Goal: Complete application form: Complete application form

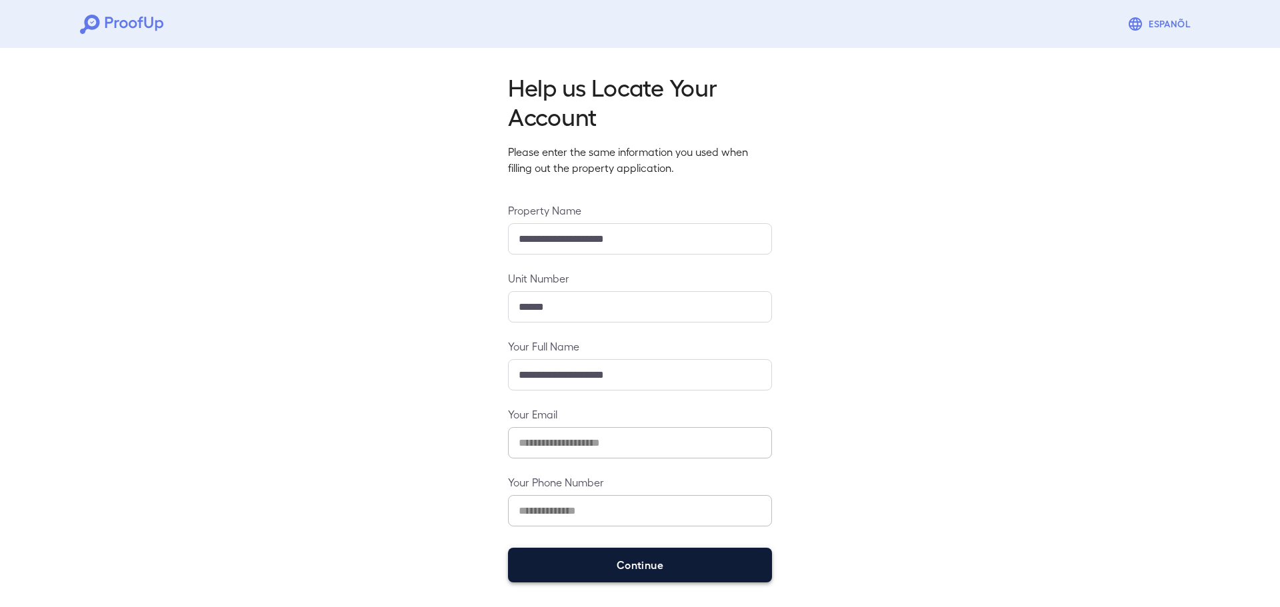
click at [632, 562] on button "Continue" at bounding box center [640, 565] width 264 height 35
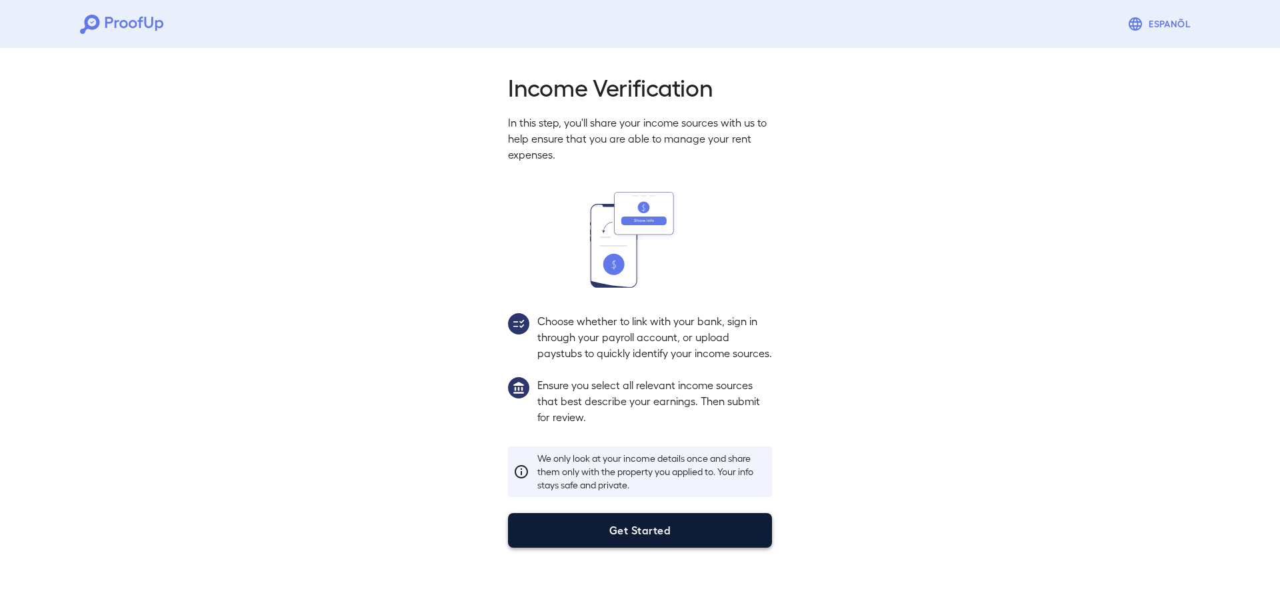
click at [629, 542] on button "Get Started" at bounding box center [640, 530] width 264 height 35
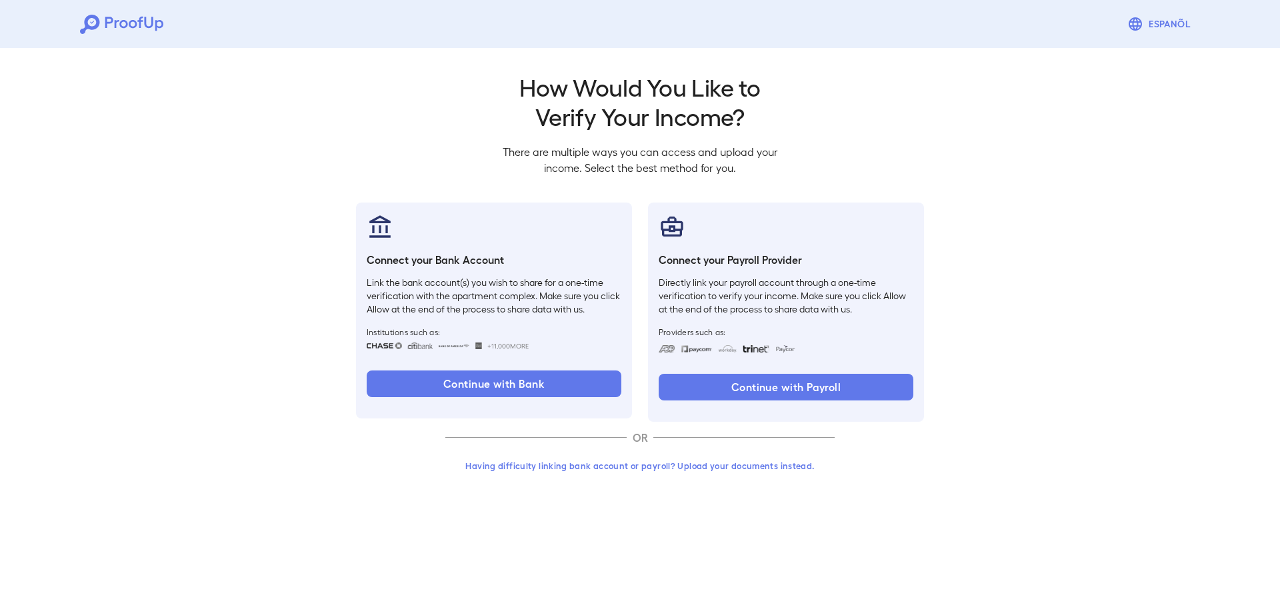
click at [579, 468] on button "Having difficulty linking bank account or payroll? Upload your documents instea…" at bounding box center [639, 466] width 389 height 24
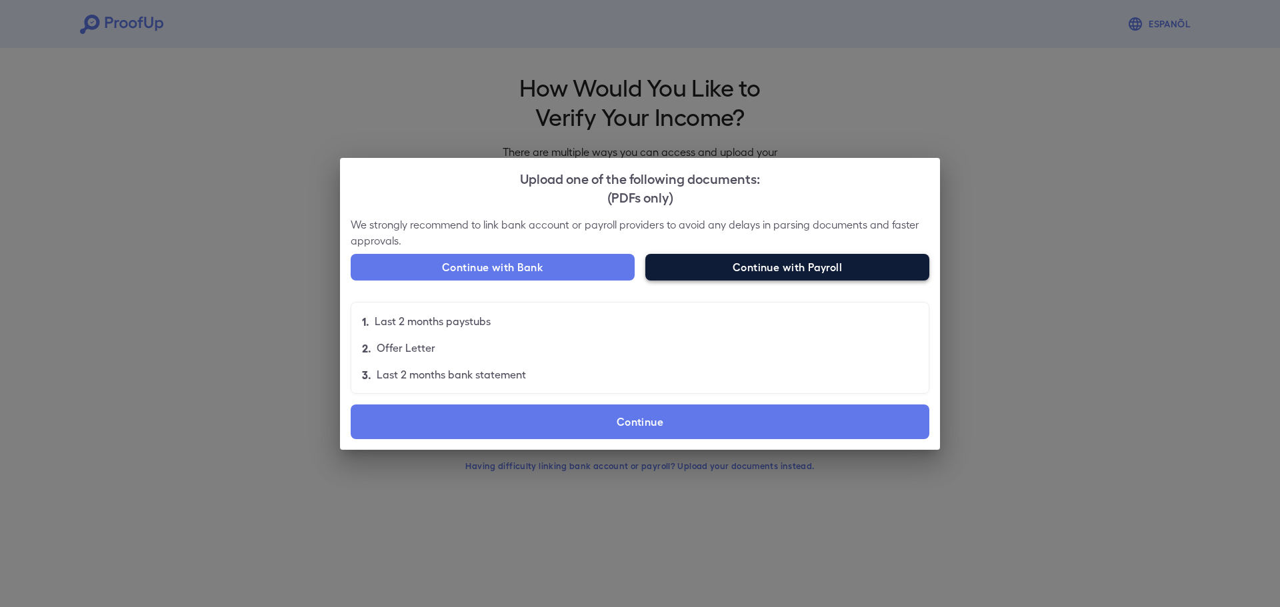
click at [788, 267] on button "Continue with Payroll" at bounding box center [787, 267] width 284 height 27
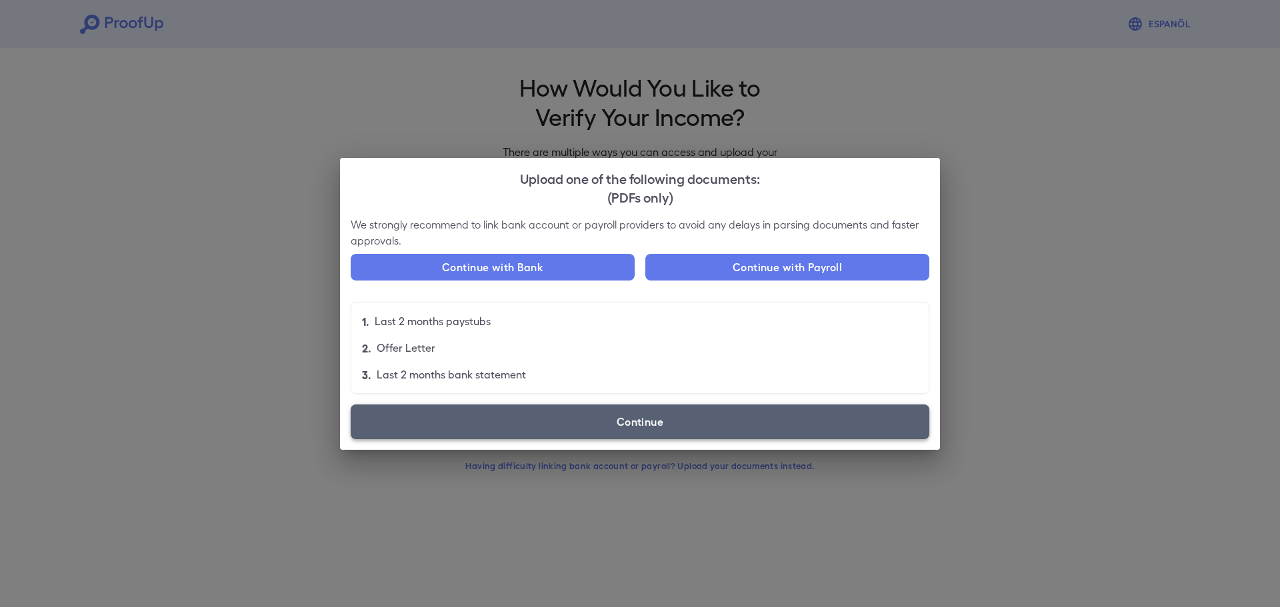
click at [548, 433] on label "Continue" at bounding box center [640, 422] width 579 height 35
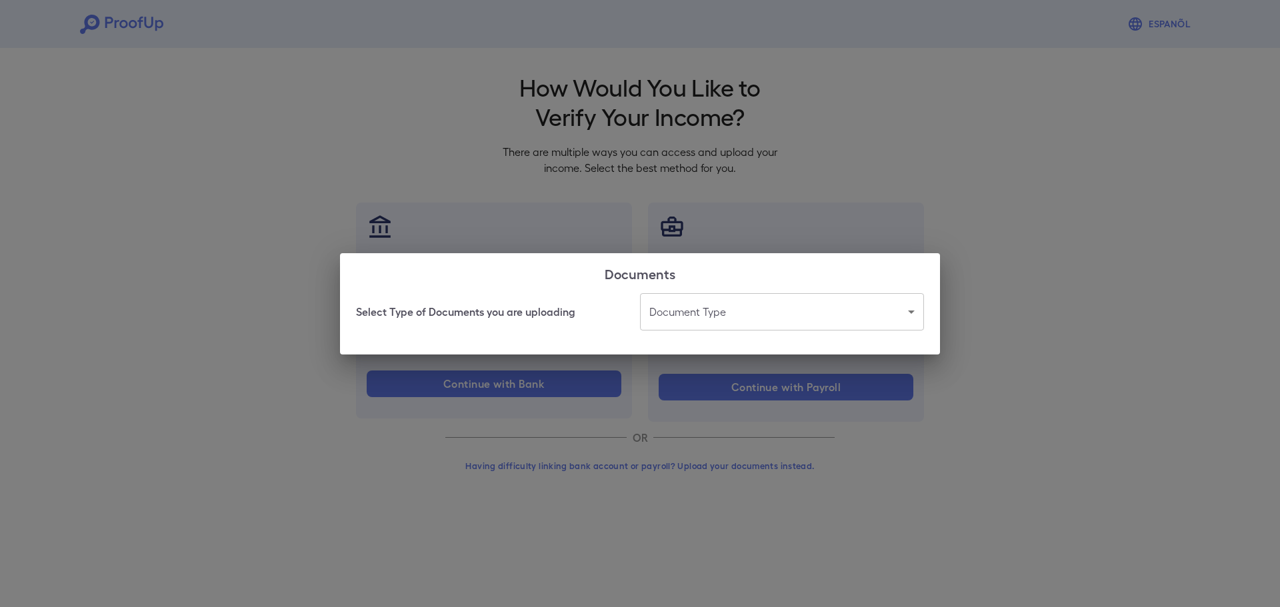
click at [681, 313] on body "Espanõl Go back How Would You Like to Verify Your Income? There are multiple wa…" at bounding box center [640, 254] width 1280 height 509
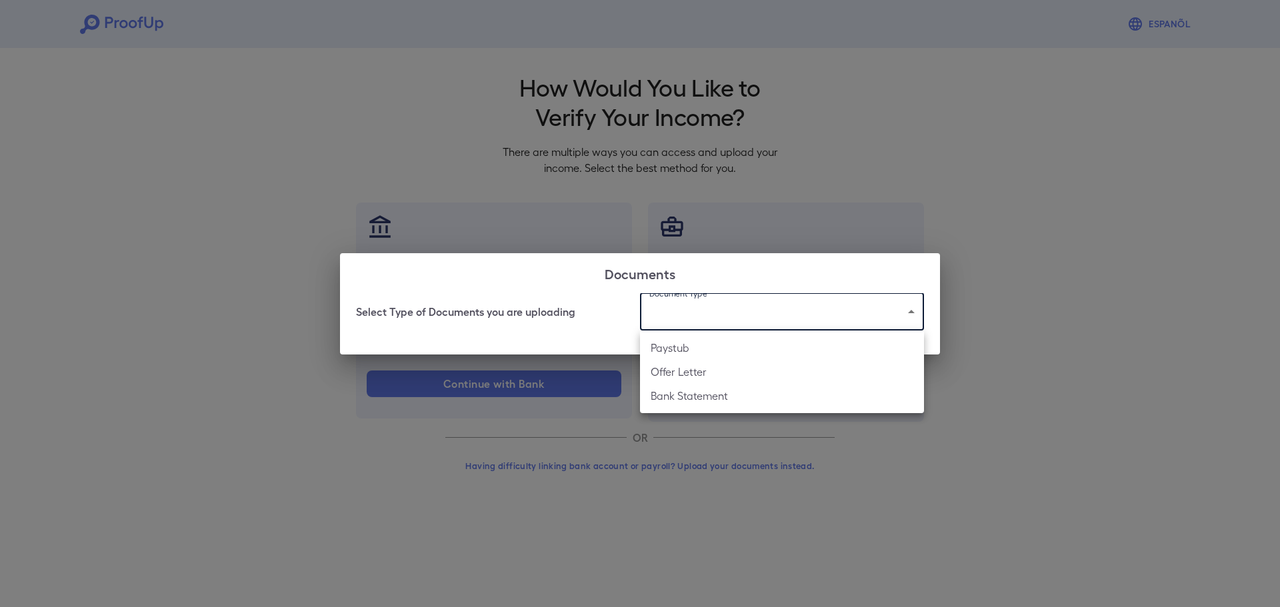
click at [681, 345] on li "Paystub" at bounding box center [782, 348] width 284 height 24
type input "*******"
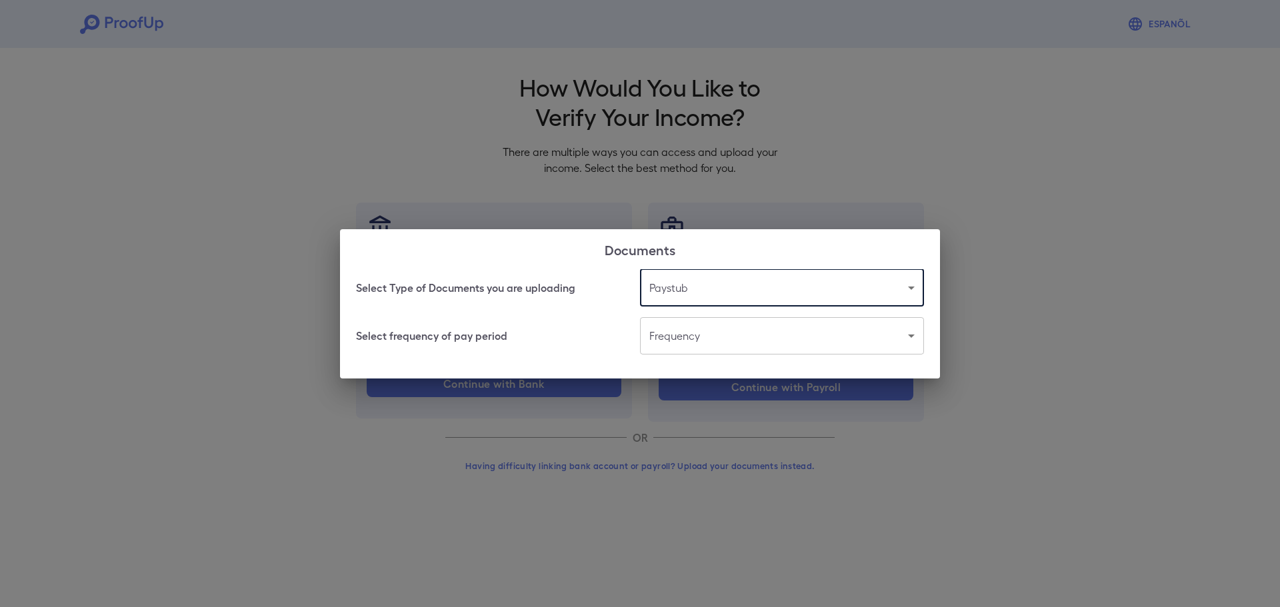
click at [680, 338] on body "Espanõl Go back How Would You Like to Verify Your Income? There are multiple wa…" at bounding box center [640, 254] width 1280 height 509
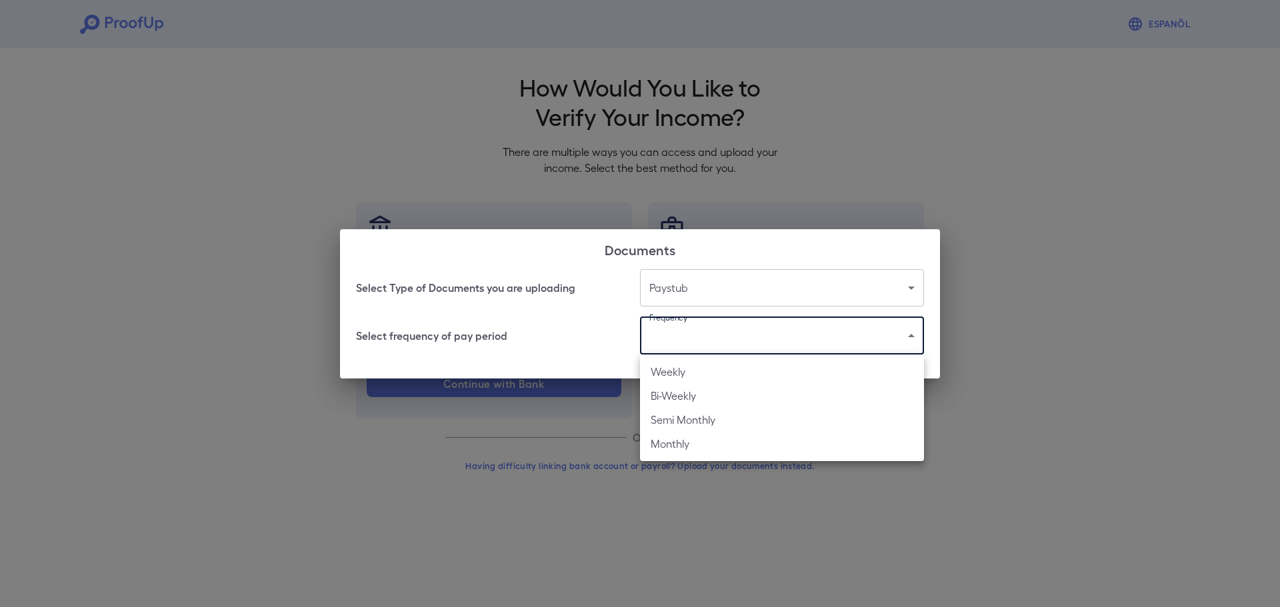
click at [680, 373] on li "Weekly" at bounding box center [782, 372] width 284 height 24
type input "******"
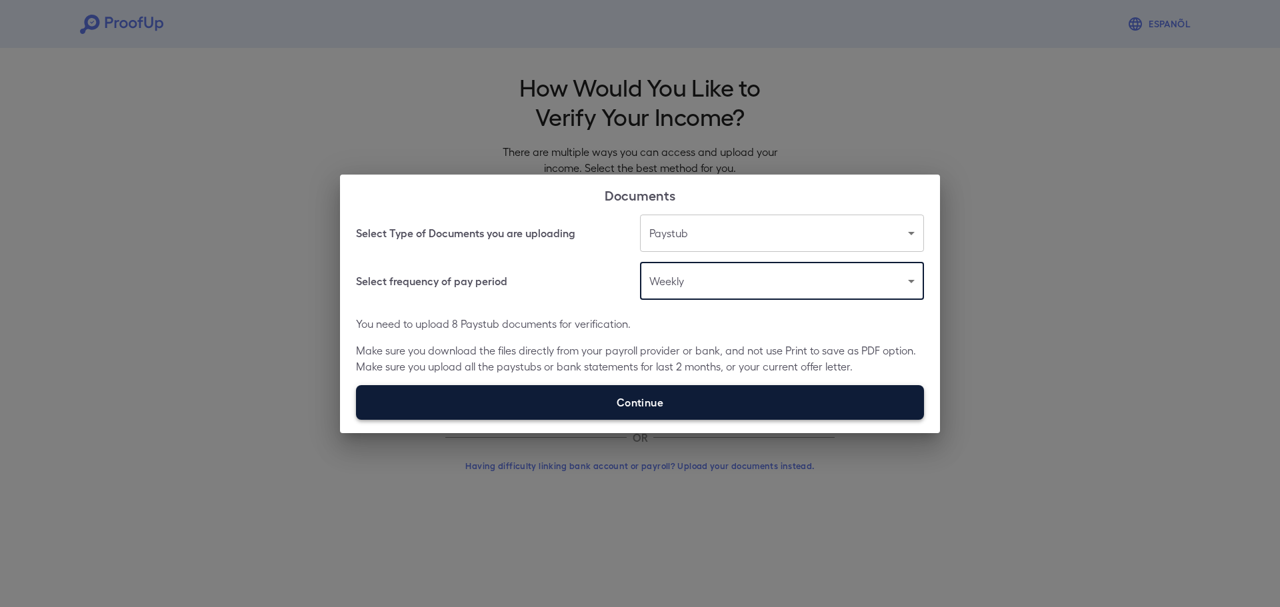
click at [673, 399] on label "Continue" at bounding box center [640, 402] width 568 height 35
click at [357, 419] on input "Continue" at bounding box center [356, 419] width 1 height 1
type input "**********"
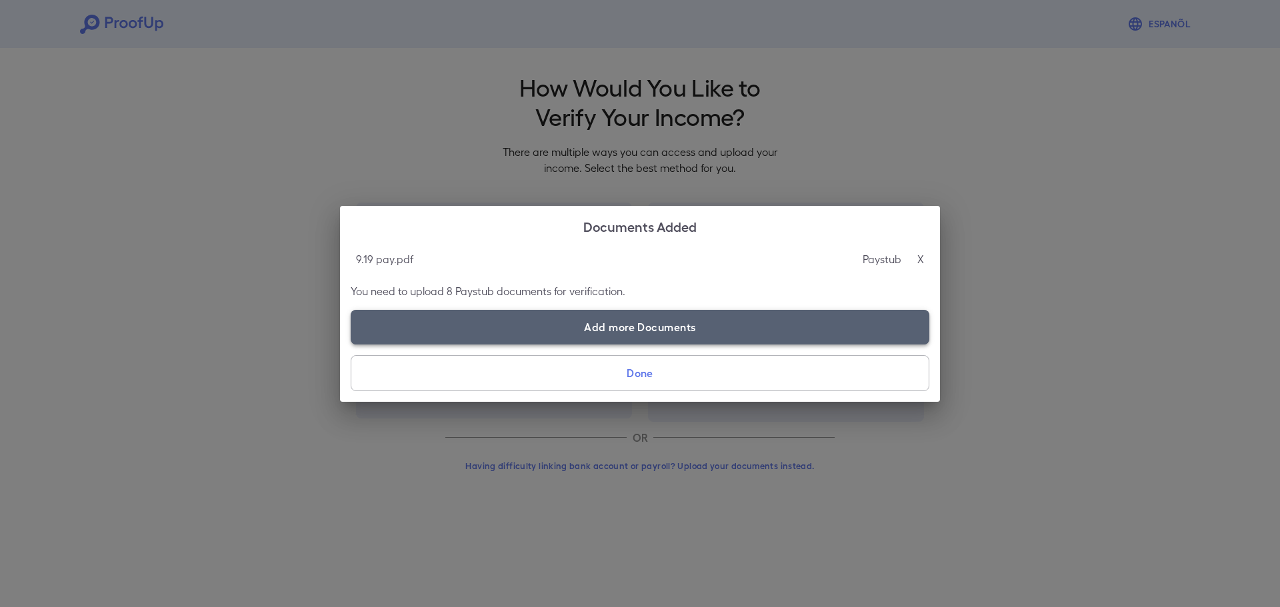
click at [658, 310] on label "Add more Documents" at bounding box center [640, 327] width 579 height 35
click at [351, 344] on input "Add more Documents" at bounding box center [351, 344] width 1 height 1
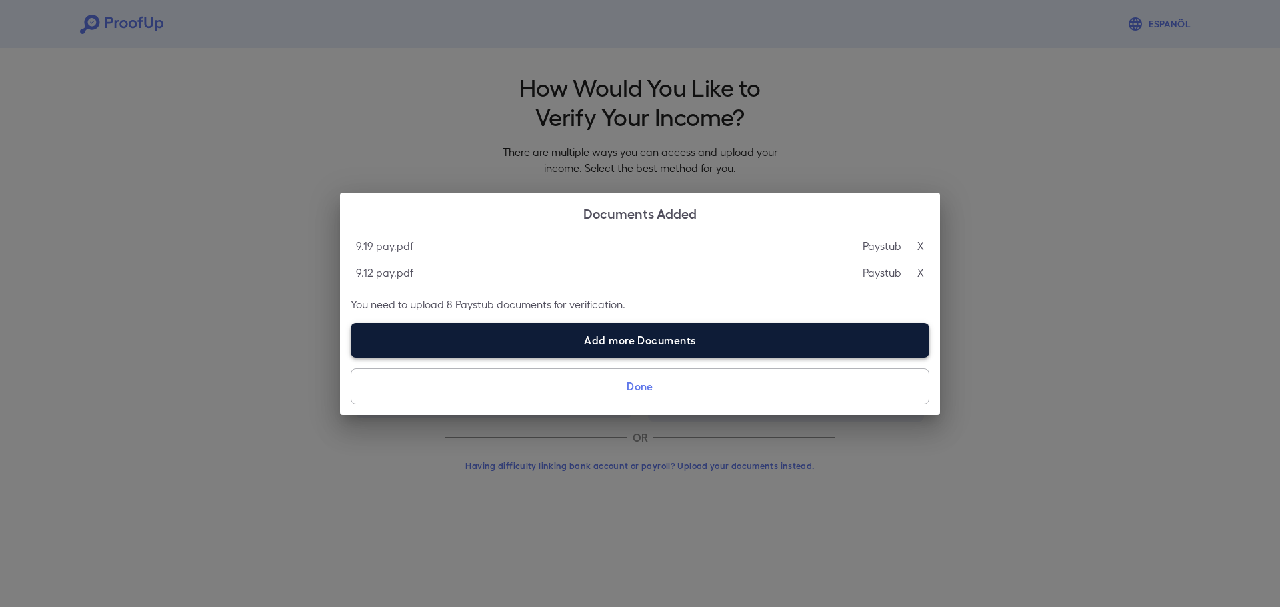
click at [715, 331] on label "Add more Documents" at bounding box center [640, 340] width 579 height 35
click at [351, 357] on input "Add more Documents" at bounding box center [351, 357] width 1 height 1
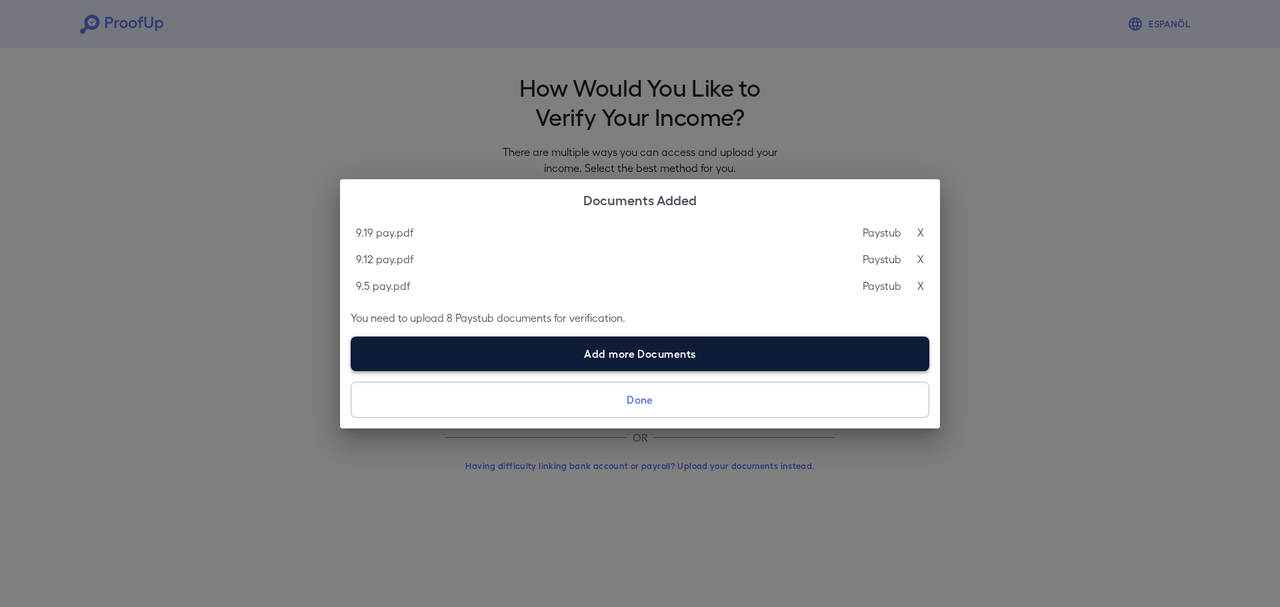
click at [713, 353] on label "Add more Documents" at bounding box center [640, 354] width 579 height 35
click at [351, 371] on input "Add more Documents" at bounding box center [351, 371] width 1 height 1
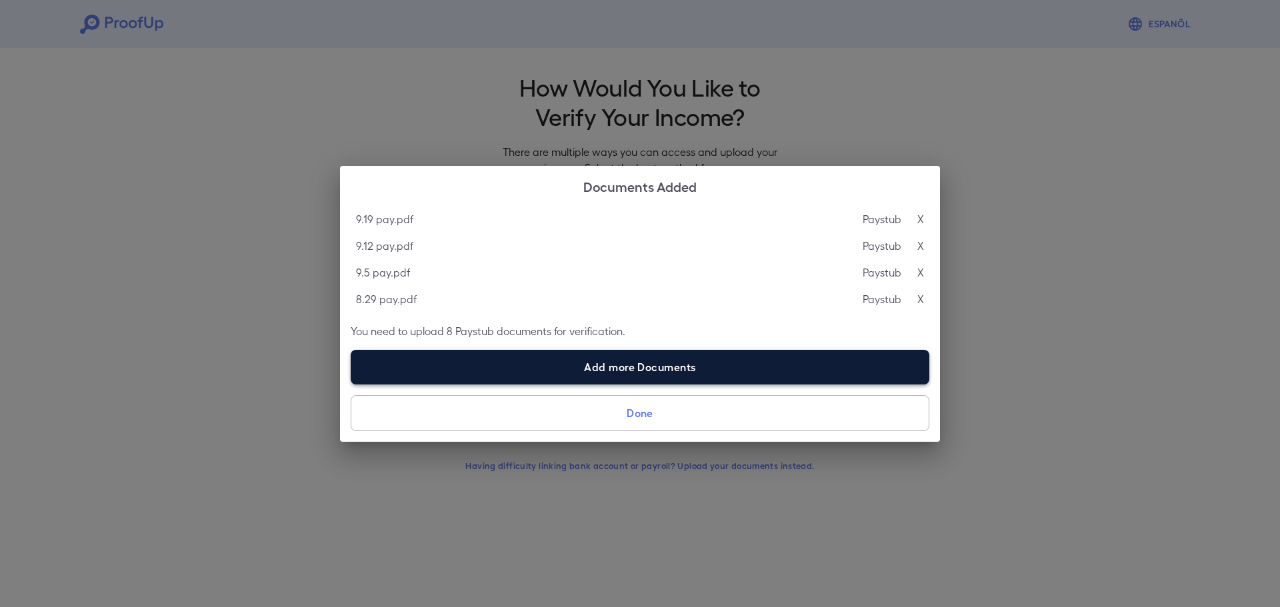
click at [751, 364] on label "Add more Documents" at bounding box center [640, 367] width 579 height 35
click at [351, 384] on input "Add more Documents" at bounding box center [351, 384] width 1 height 1
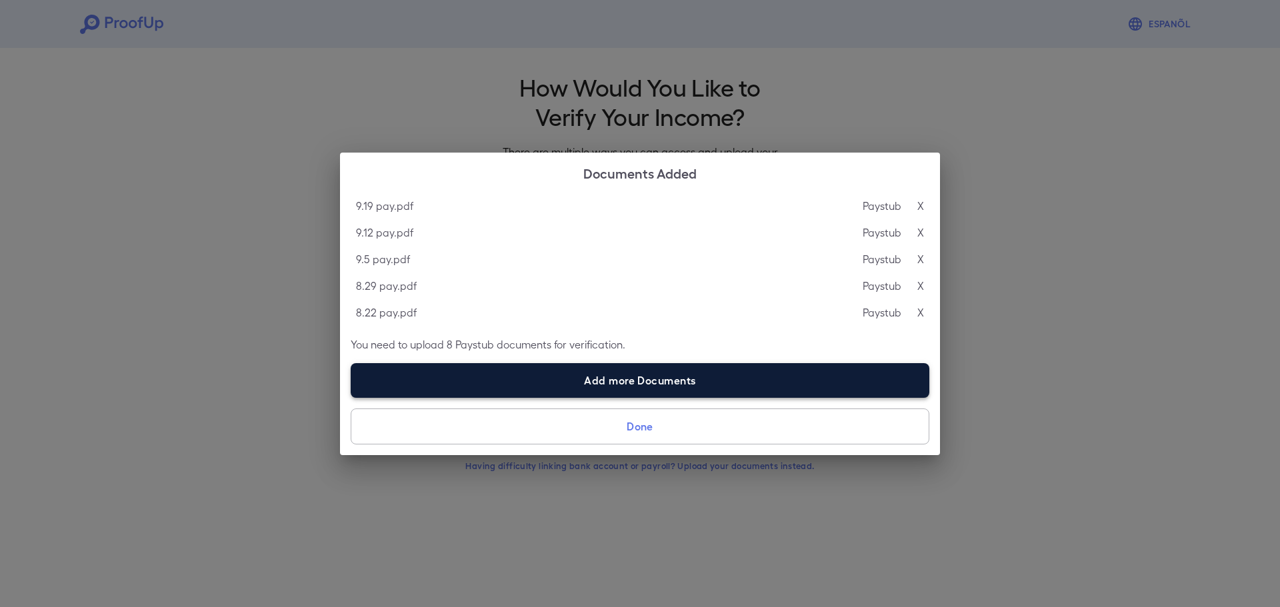
click at [667, 377] on label "Add more Documents" at bounding box center [640, 380] width 579 height 35
click at [351, 397] on input "Add more Documents" at bounding box center [351, 397] width 1 height 1
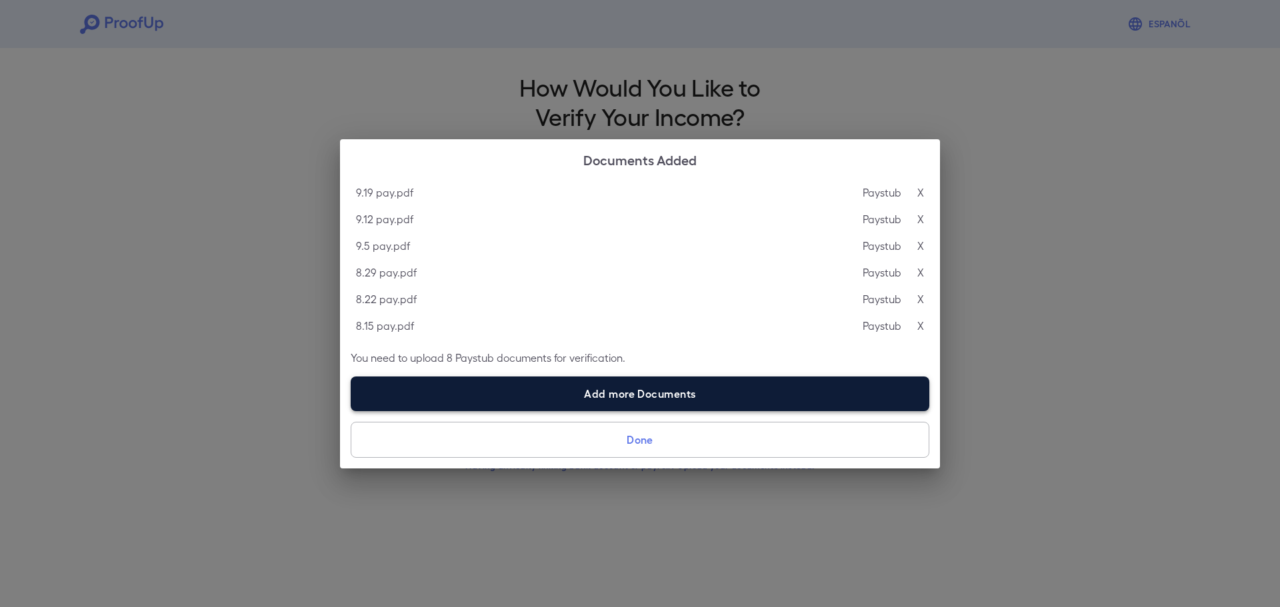
click at [657, 396] on label "Add more Documents" at bounding box center [640, 394] width 579 height 35
click at [351, 411] on input "Add more Documents" at bounding box center [351, 411] width 1 height 1
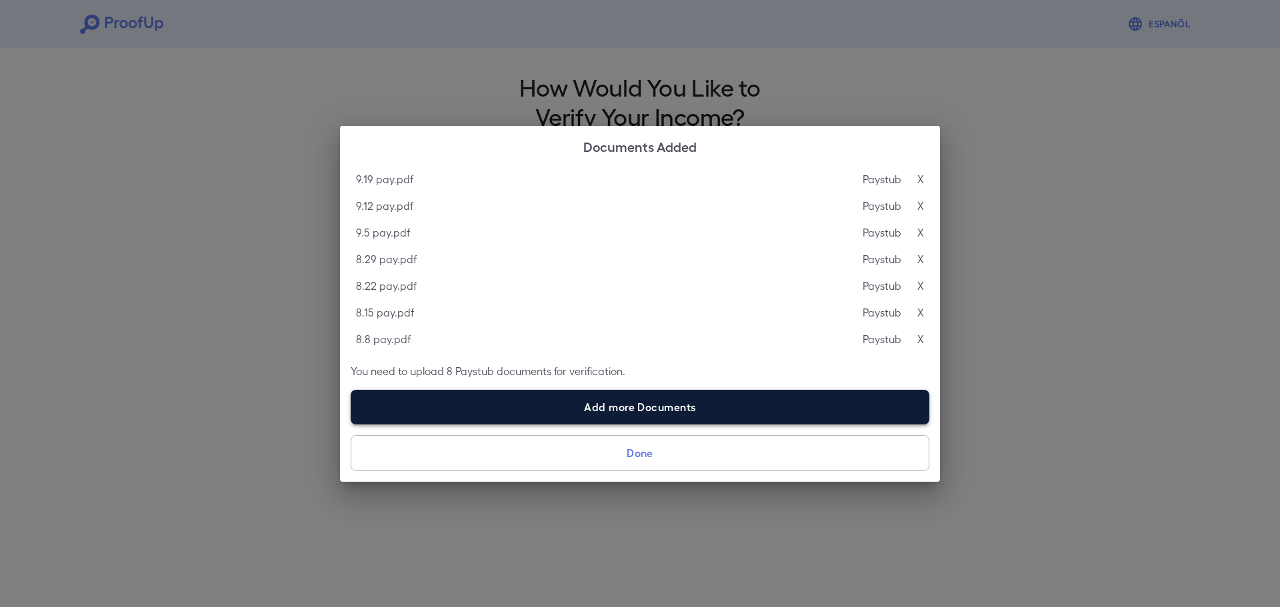
click at [586, 403] on label "Add more Documents" at bounding box center [640, 407] width 579 height 35
click at [351, 424] on input "Add more Documents" at bounding box center [351, 424] width 1 height 1
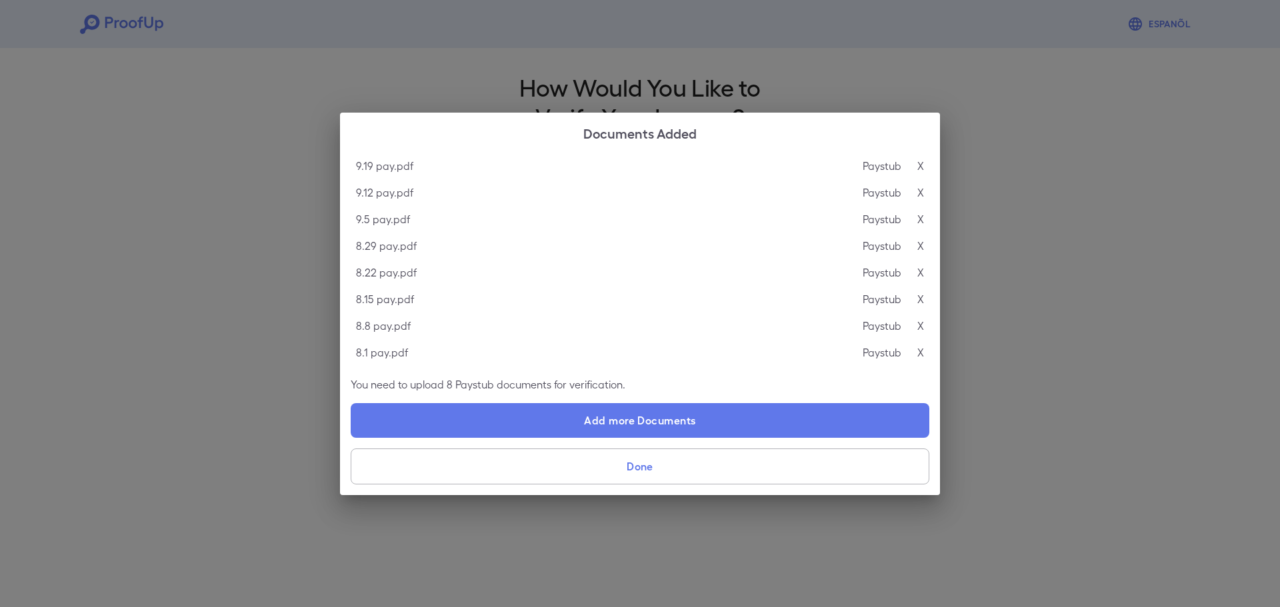
click at [921, 353] on p "X" at bounding box center [921, 353] width 7 height 16
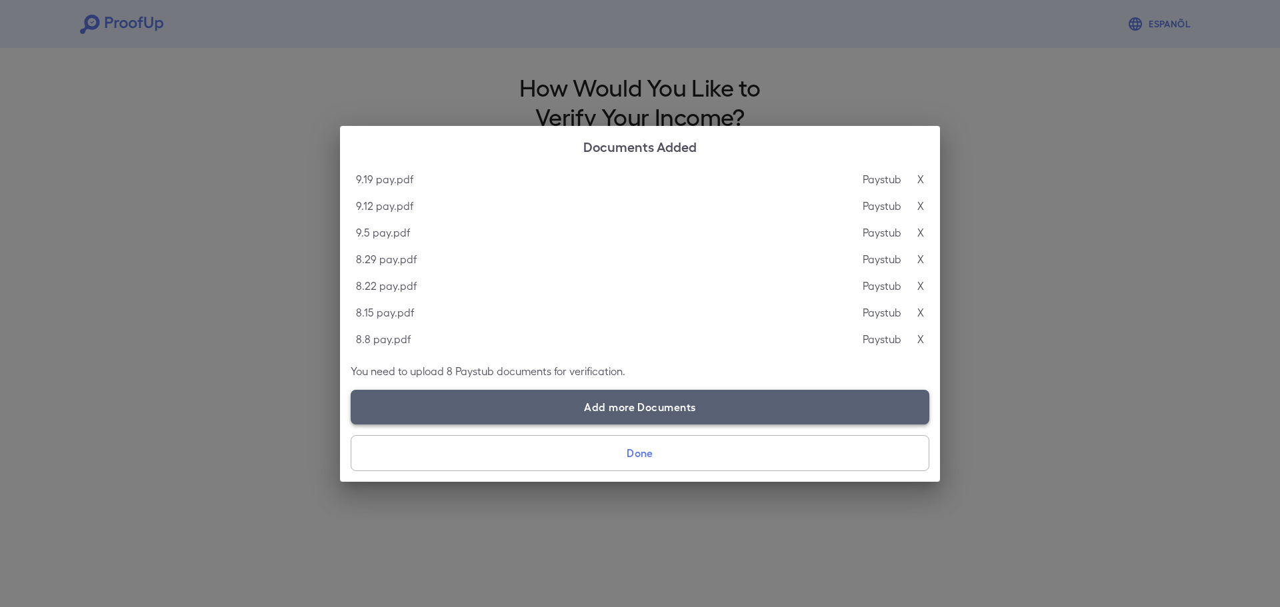
click at [620, 405] on label "Add more Documents" at bounding box center [640, 407] width 579 height 35
click at [351, 424] on input "Add more Documents" at bounding box center [351, 424] width 1 height 1
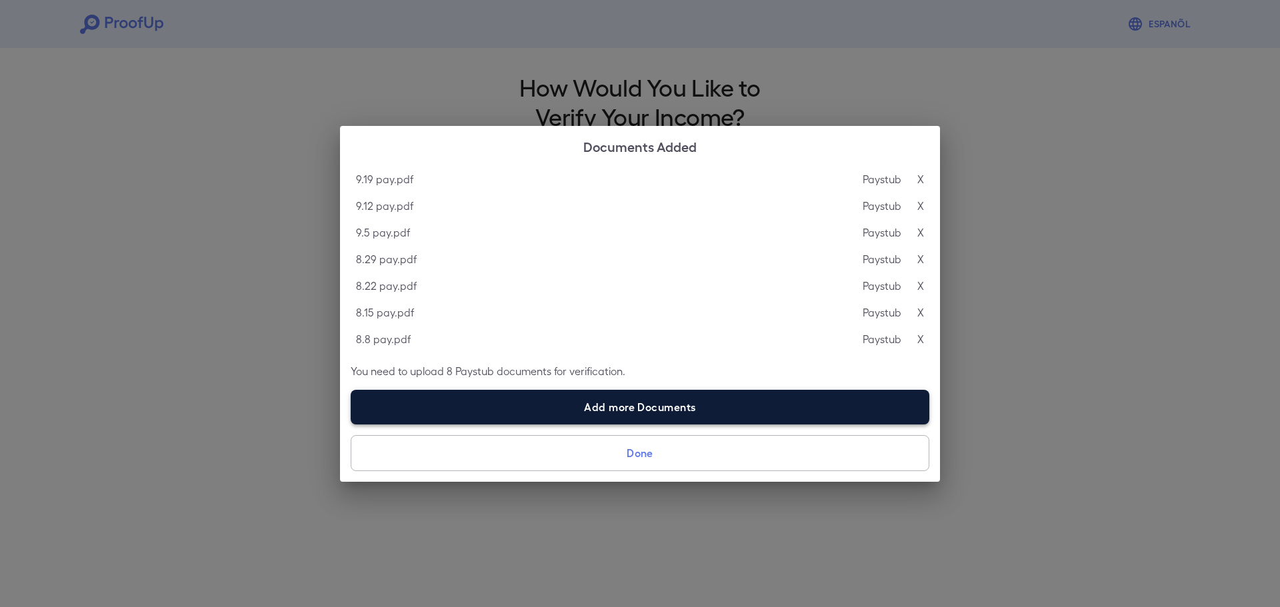
type input "**********"
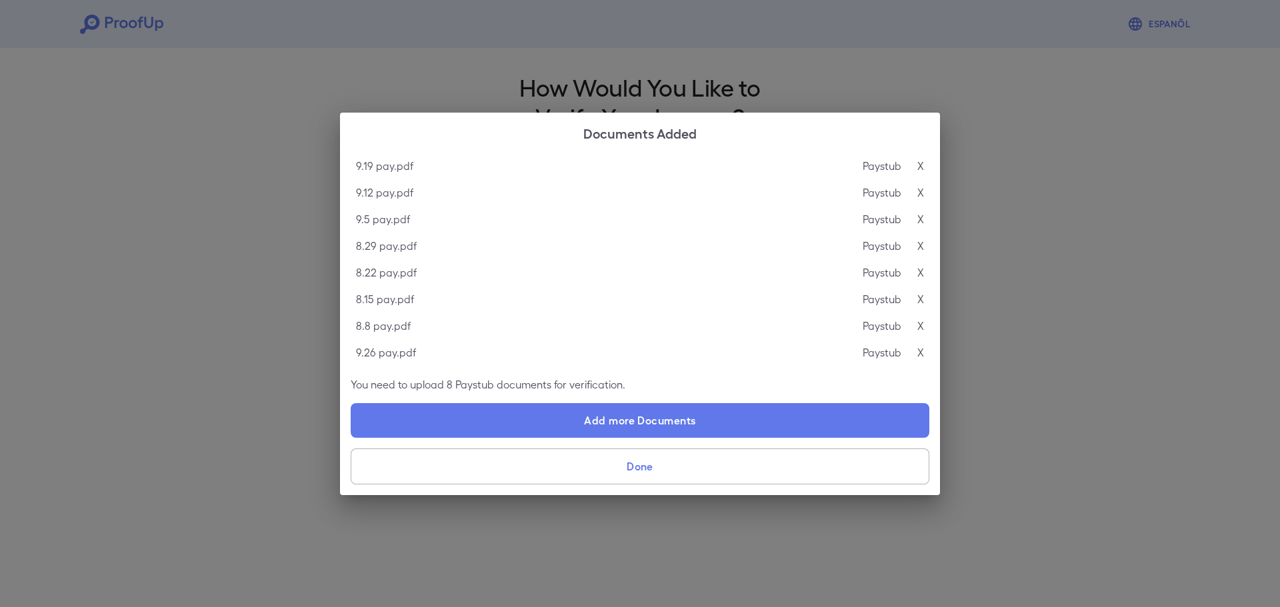
click at [639, 466] on button "Done" at bounding box center [640, 467] width 579 height 36
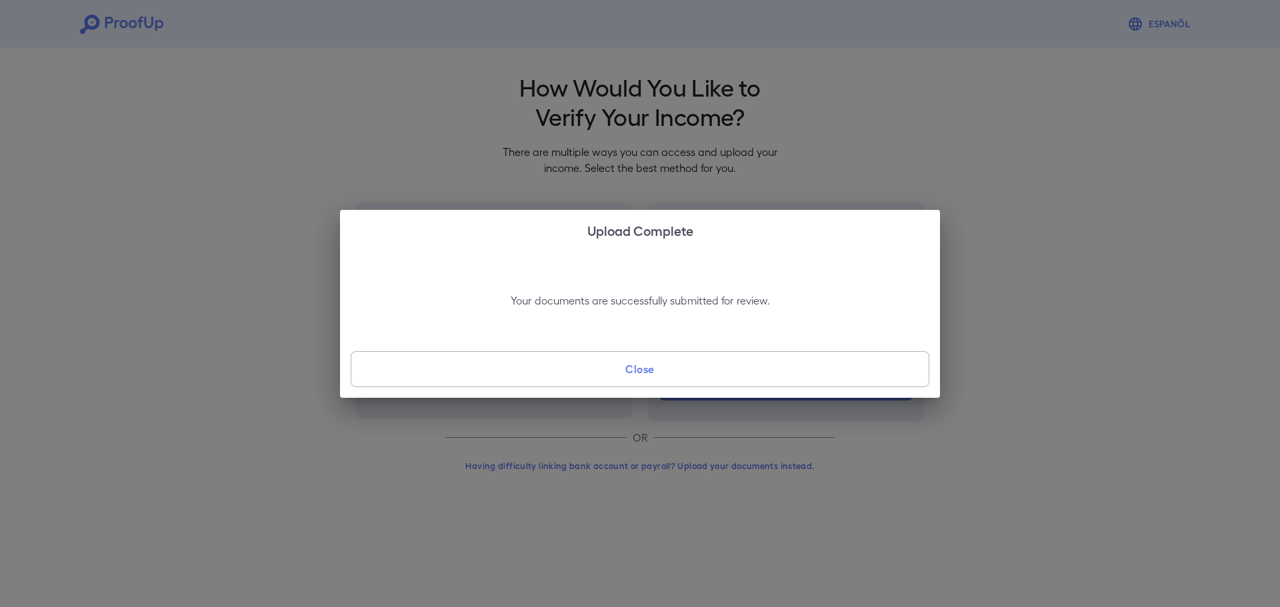
click at [639, 369] on button "Close" at bounding box center [640, 369] width 579 height 36
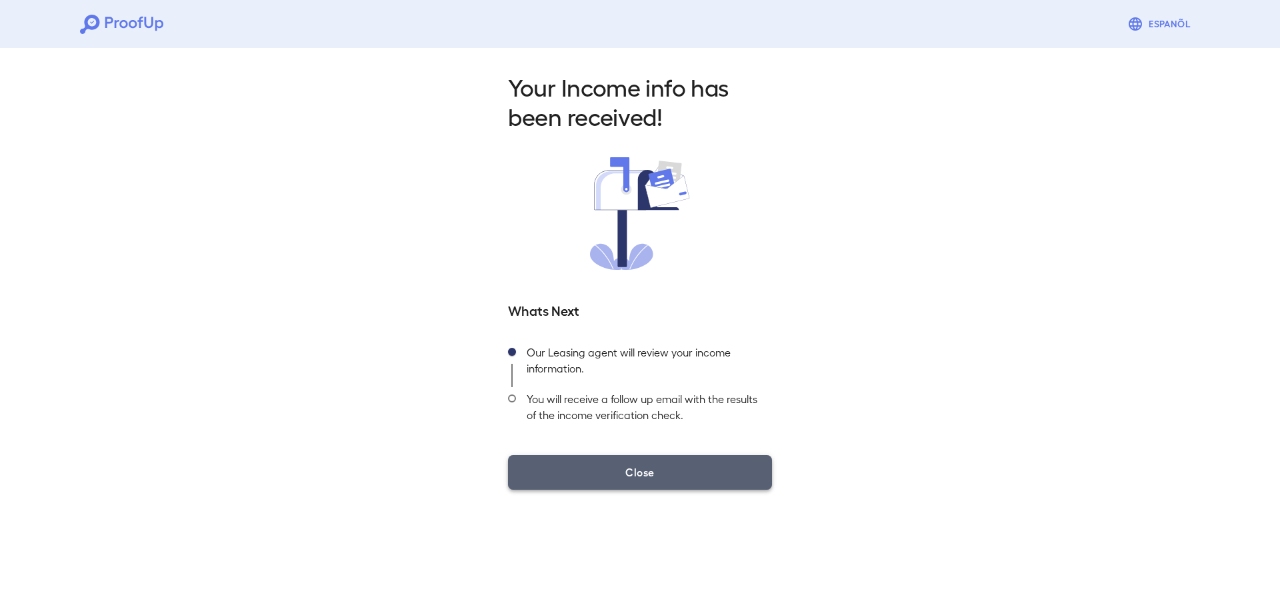
click at [630, 473] on button "Close" at bounding box center [640, 472] width 264 height 35
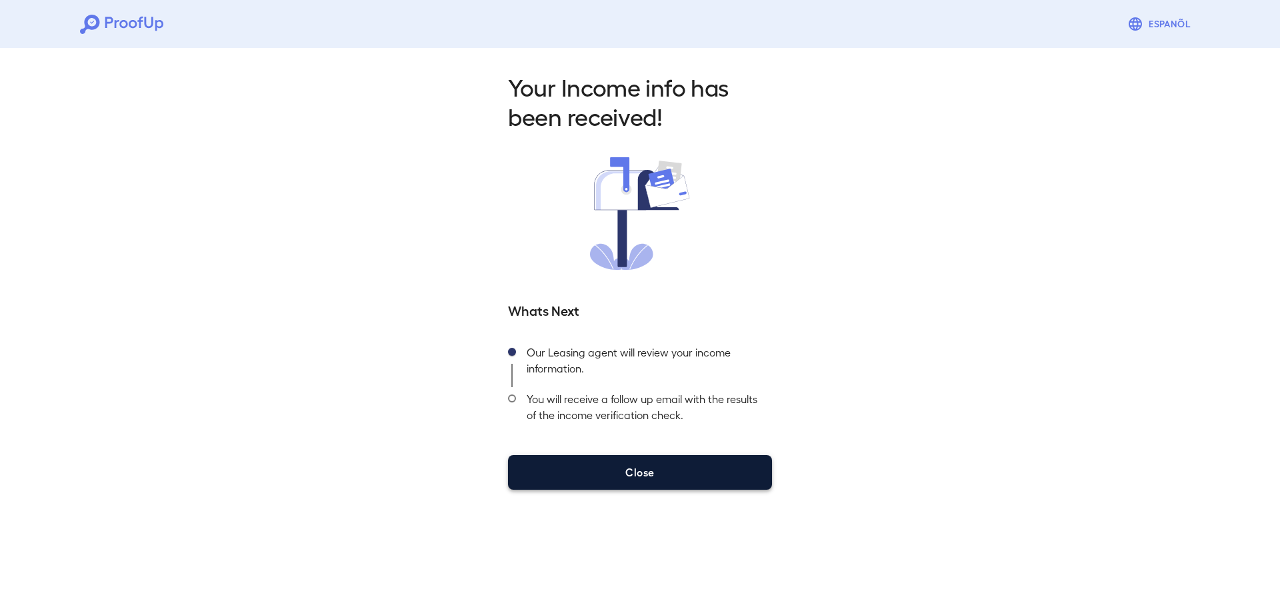
click at [648, 475] on button "Close" at bounding box center [640, 472] width 264 height 35
click at [618, 471] on button "Close" at bounding box center [640, 472] width 264 height 35
